Goal: Check status

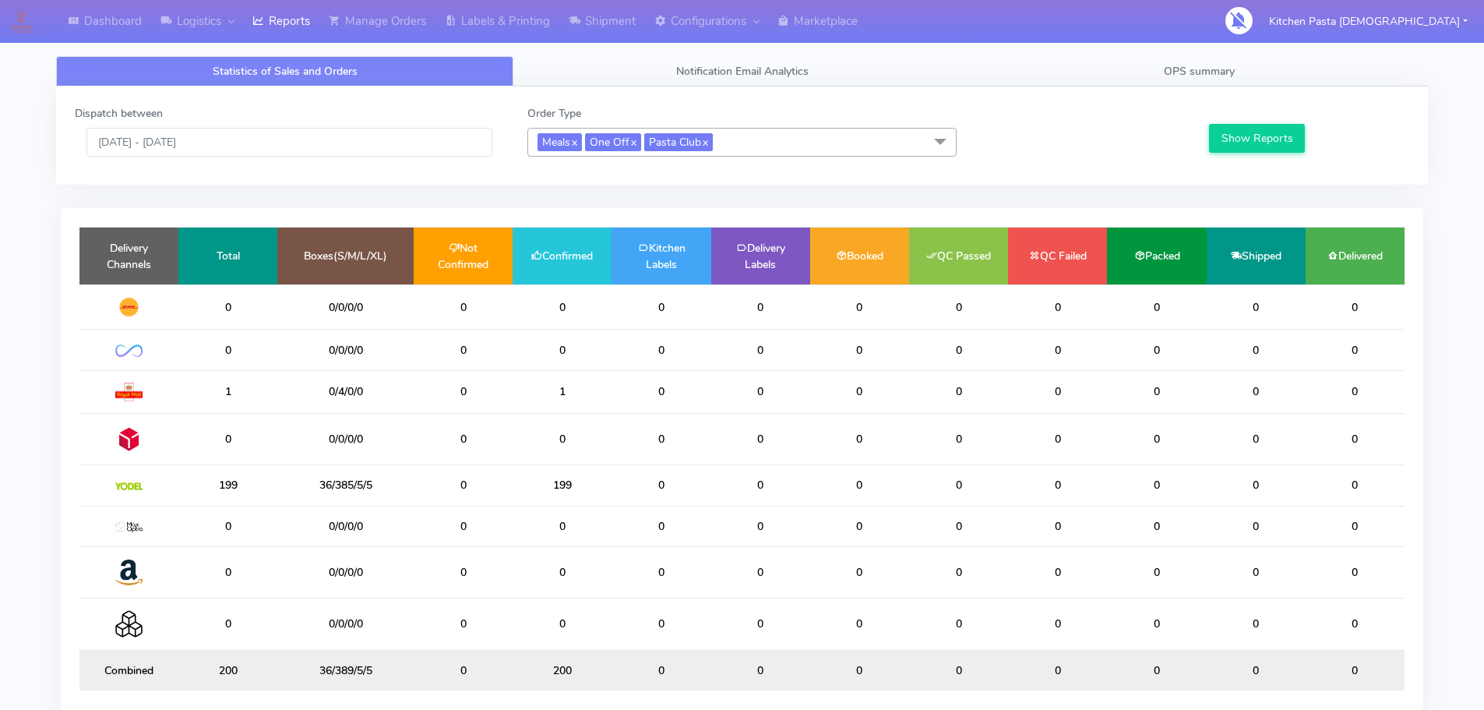
drag, startPoint x: 590, startPoint y: 482, endPoint x: 559, endPoint y: 475, distance: 31.2
click at [559, 475] on td "199" at bounding box center [562, 485] width 99 height 41
click at [256, 151] on input "[DATE] - [DATE]" at bounding box center [289, 142] width 406 height 29
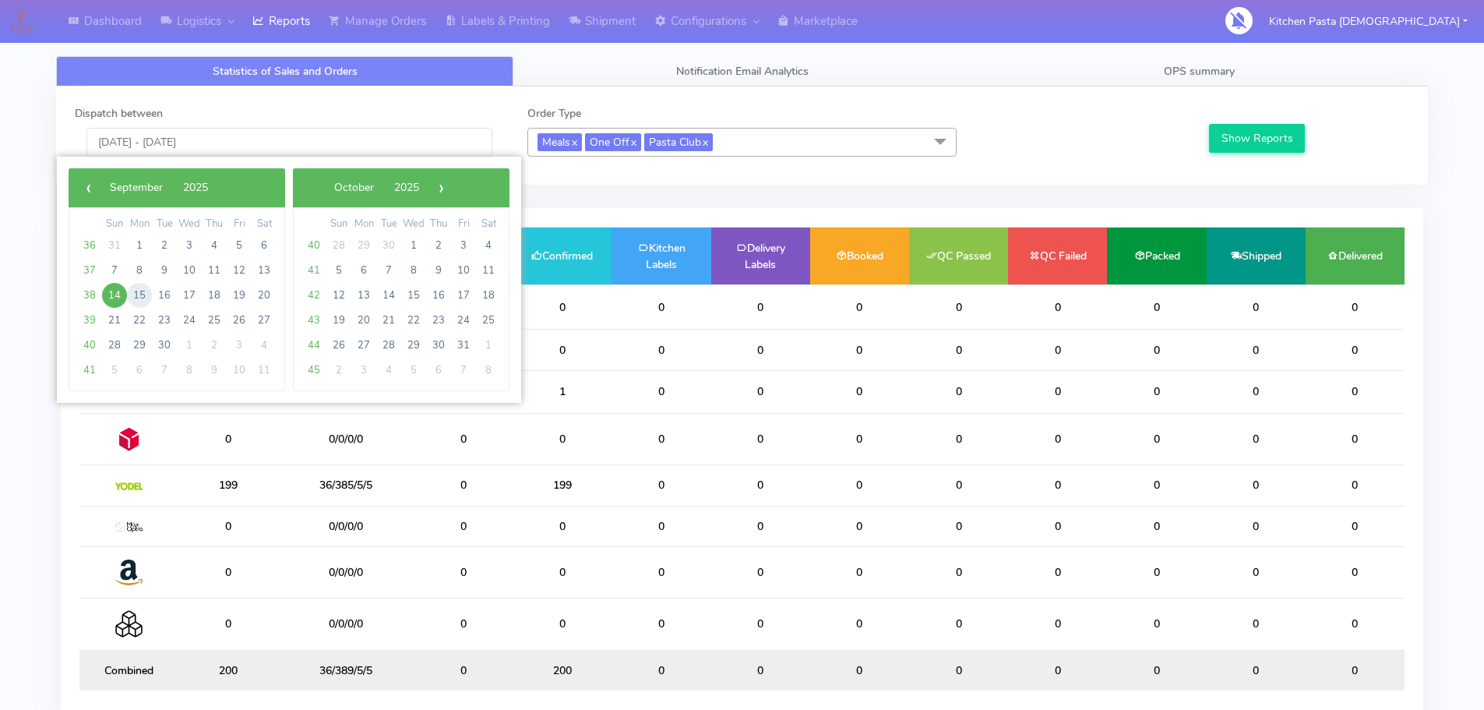
click at [148, 293] on span "15" at bounding box center [139, 295] width 25 height 25
type input "15/09/2025 - 15/09/2025"
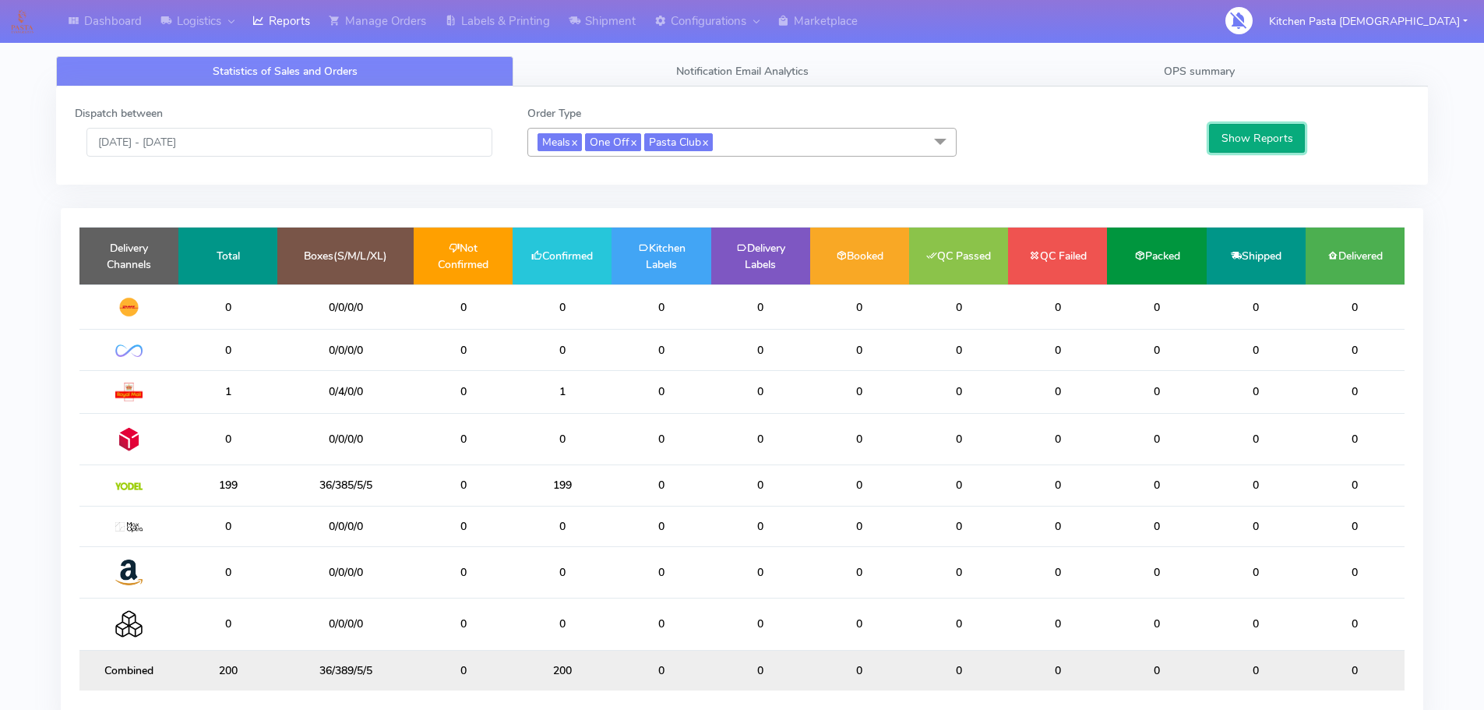
click at [1243, 134] on button "Show Reports" at bounding box center [1257, 138] width 96 height 29
